Goal: Transaction & Acquisition: Subscribe to service/newsletter

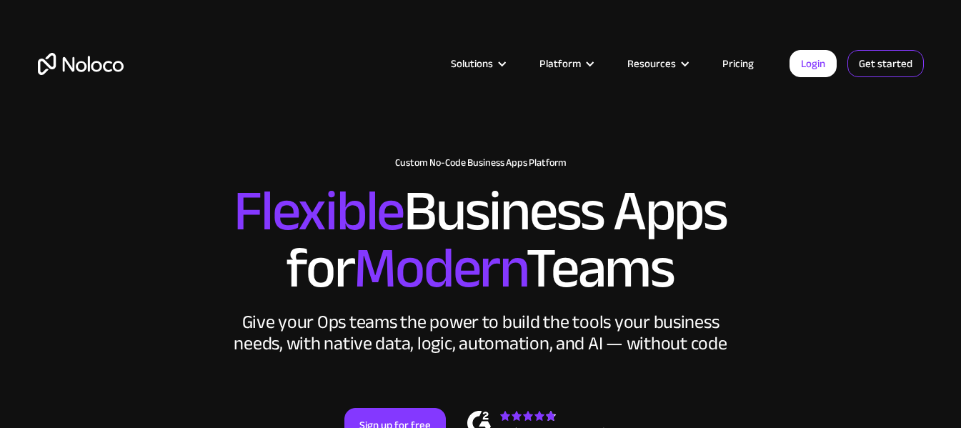
click at [900, 54] on link "Get started" at bounding box center [886, 63] width 76 height 27
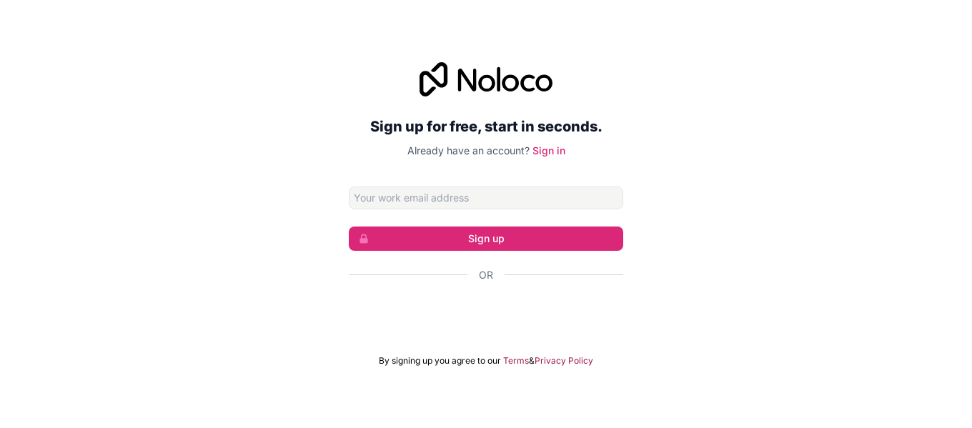
type input "[PERSON_NAME][EMAIL_ADDRESS][DOMAIN_NAME]"
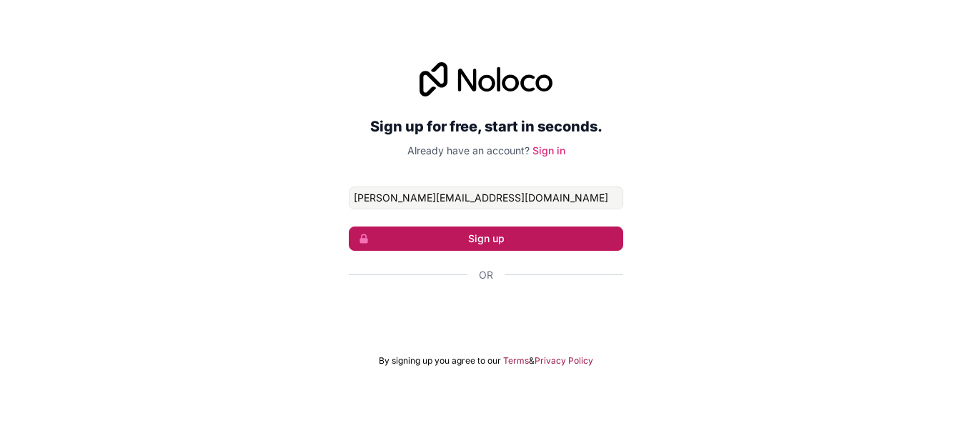
click at [512, 242] on button "Sign up" at bounding box center [486, 239] width 274 height 24
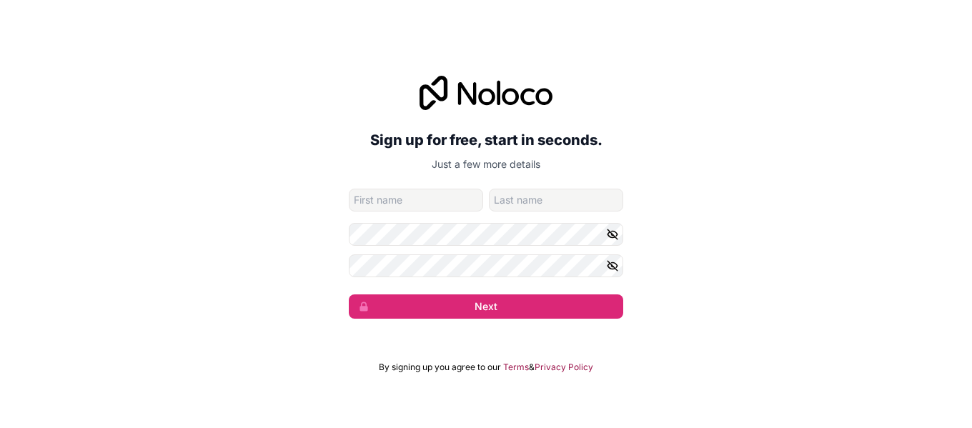
click at [440, 202] on input "given-name" at bounding box center [416, 200] width 134 height 23
type input "Emily"
type input "Owens"
click at [781, 299] on div "Sign up for free, start in seconds. Just a few more details emily@trainmydriver…" at bounding box center [486, 197] width 972 height 283
